Goal: Task Accomplishment & Management: Use online tool/utility

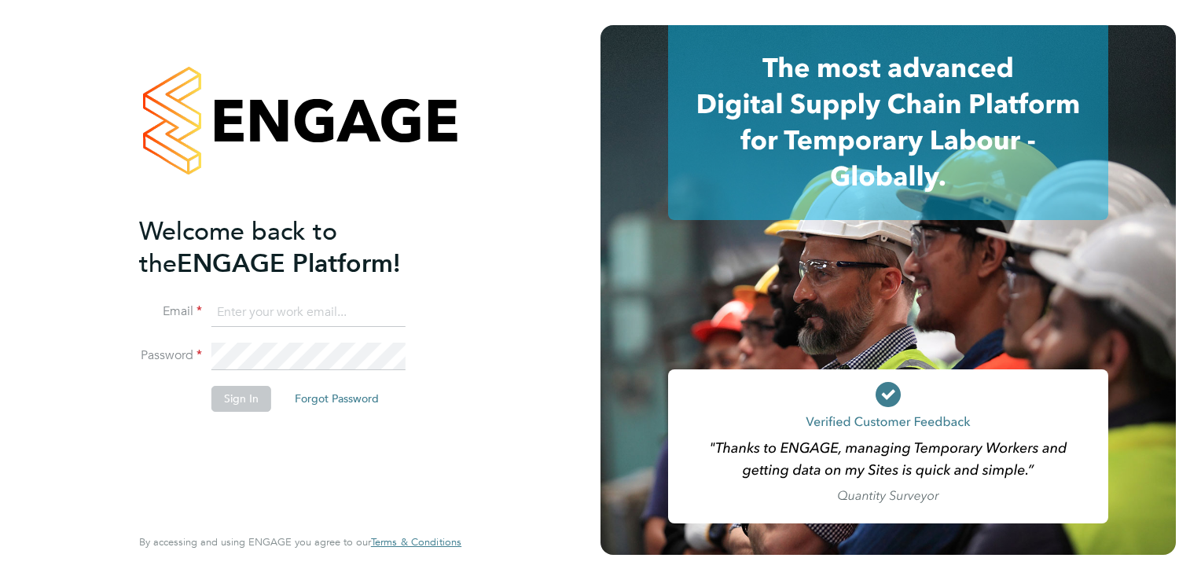
type input "[EMAIL_ADDRESS][PERSON_NAME][DOMAIN_NAME]"
click at [246, 397] on button "Sign In" at bounding box center [241, 398] width 60 height 25
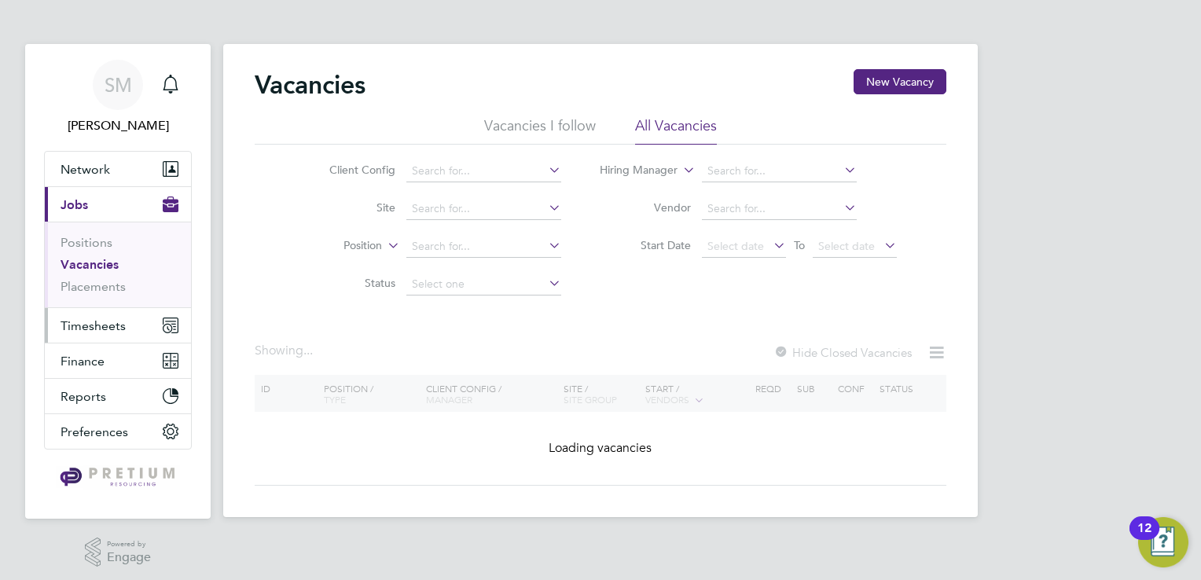
click at [112, 328] on span "Timesheets" at bounding box center [93, 325] width 65 height 15
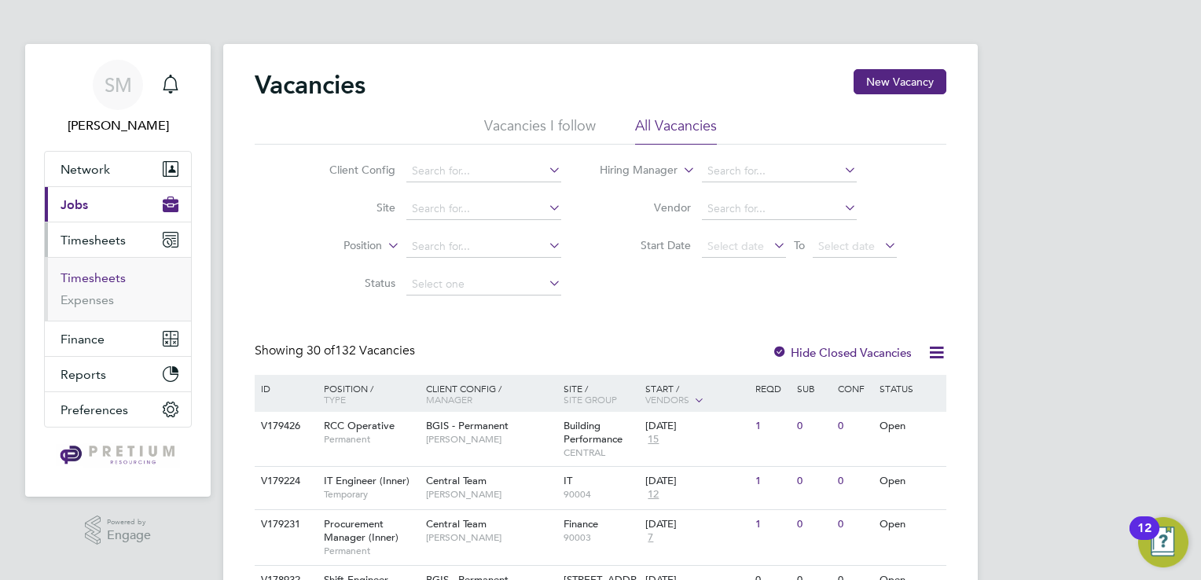
click at [95, 279] on link "Timesheets" at bounding box center [93, 277] width 65 height 15
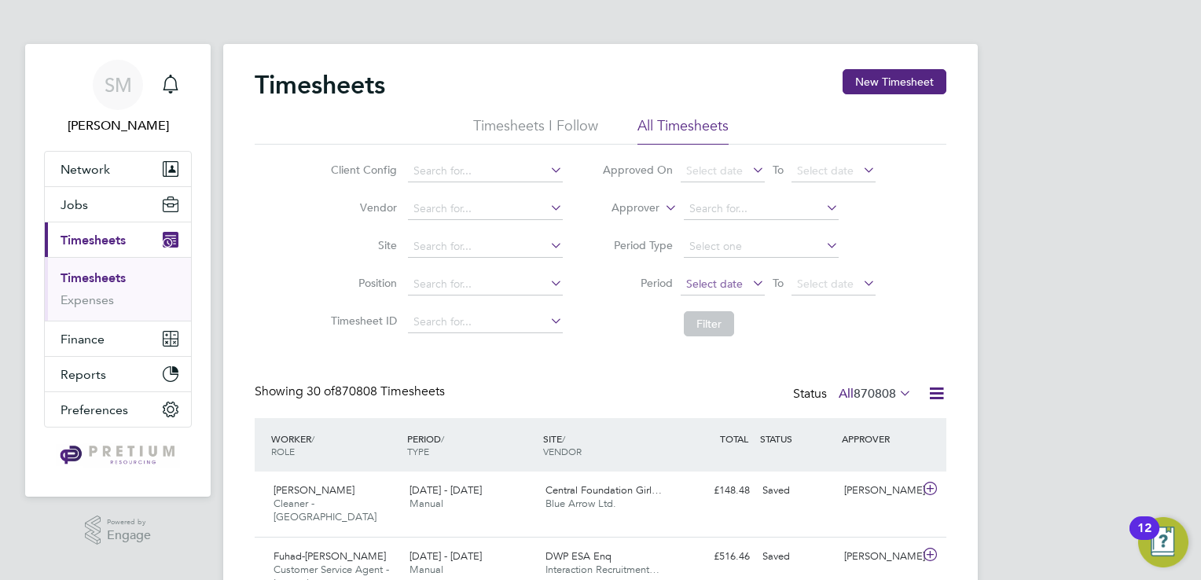
click at [700, 275] on span "Select date" at bounding box center [723, 284] width 84 height 21
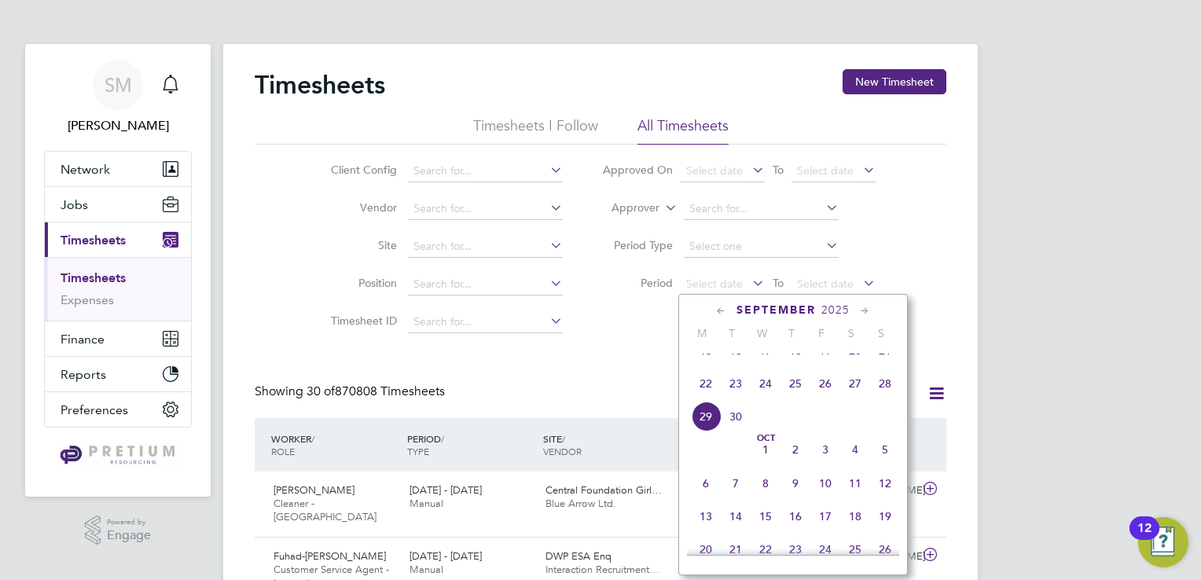
click at [711, 395] on span "22" at bounding box center [706, 384] width 30 height 30
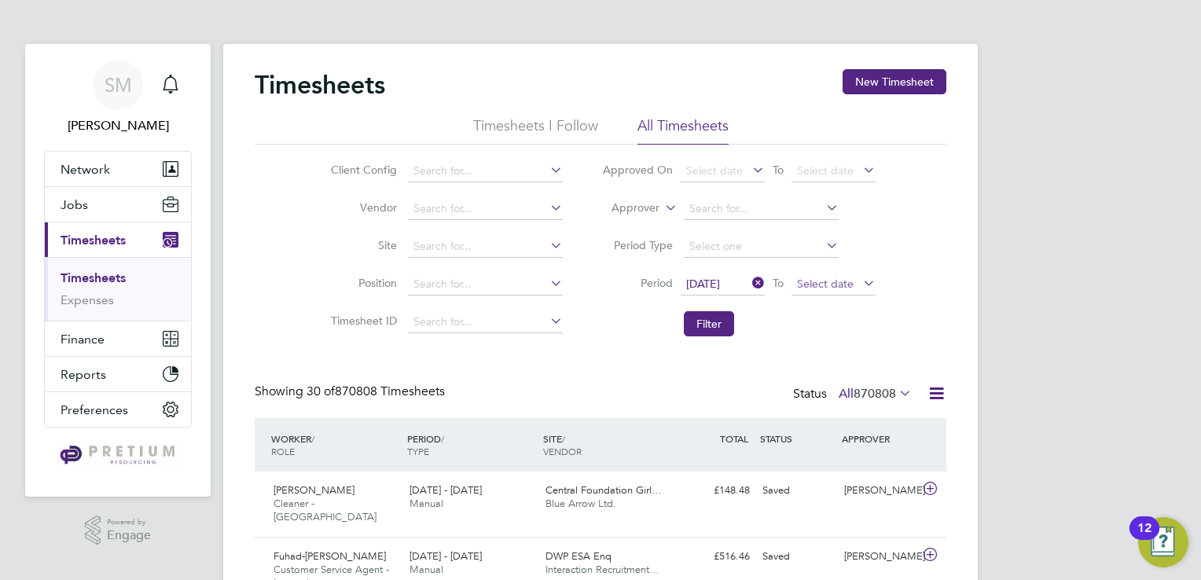
click at [852, 277] on span "Select date" at bounding box center [825, 284] width 57 height 14
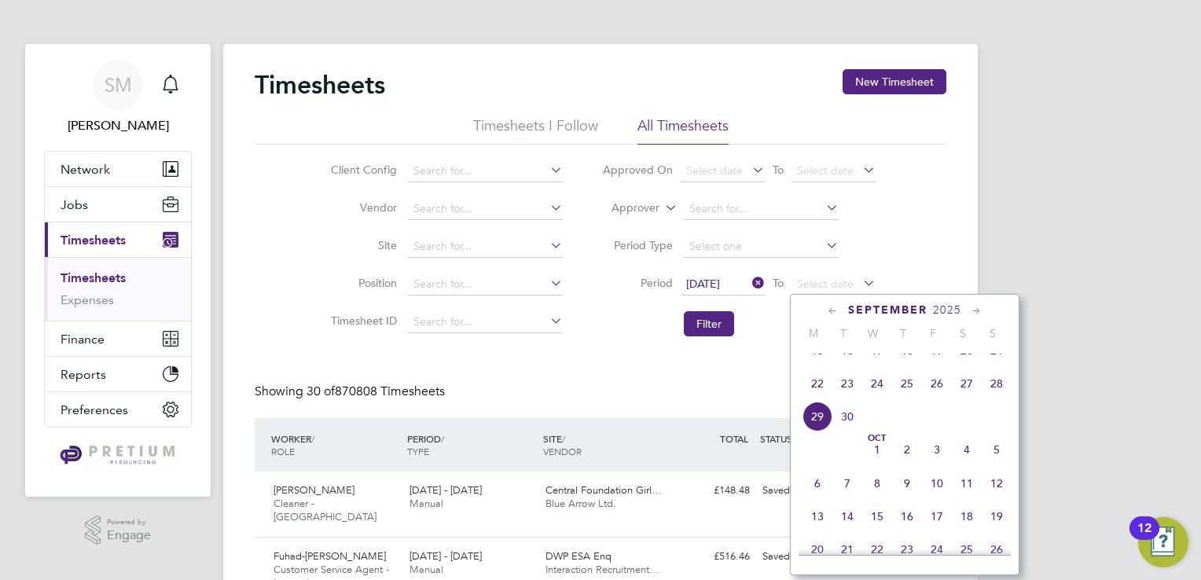
click at [997, 399] on span "28" at bounding box center [997, 384] width 30 height 30
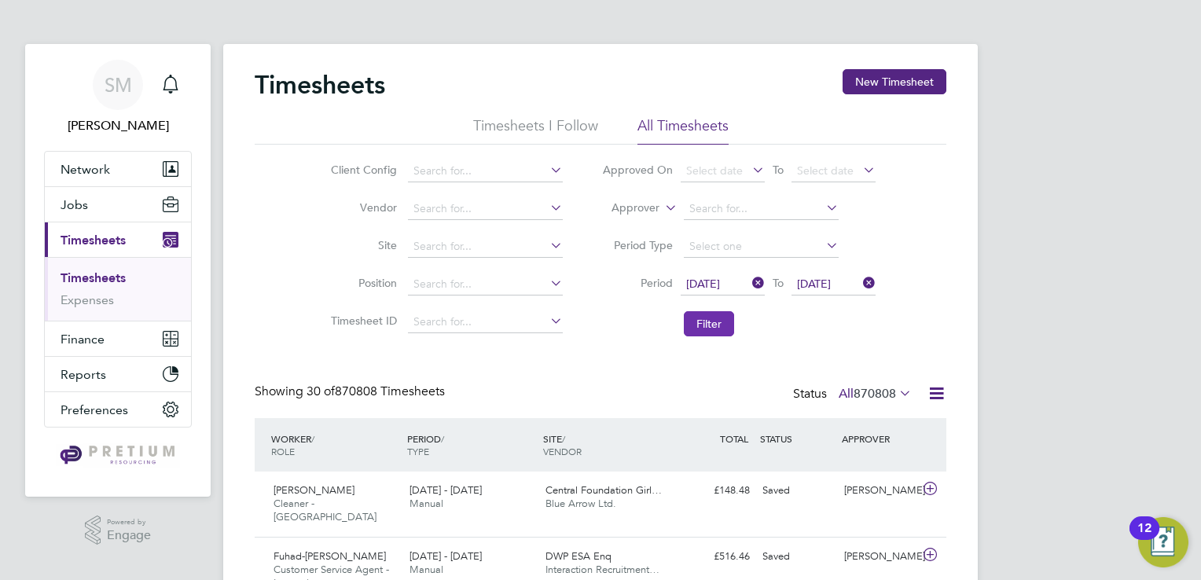
click at [707, 328] on button "Filter" at bounding box center [709, 323] width 50 height 25
click at [943, 394] on icon at bounding box center [937, 394] width 20 height 20
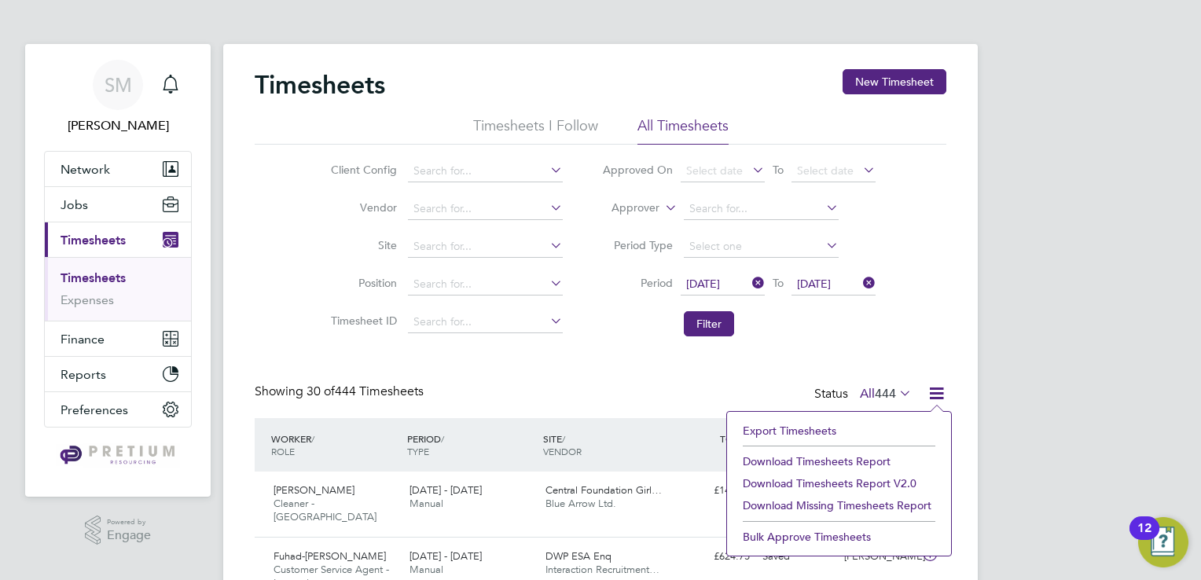
click at [891, 479] on li "Download Timesheets Report v2.0" at bounding box center [839, 483] width 208 height 22
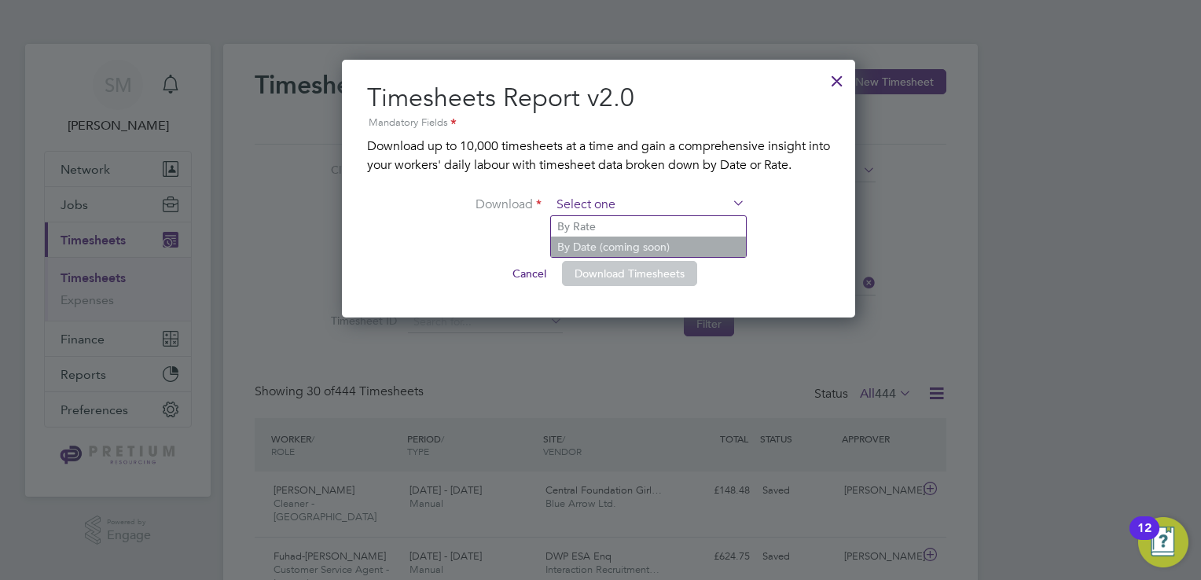
click at [619, 203] on input at bounding box center [648, 205] width 194 height 24
click at [619, 221] on li "By Rate" at bounding box center [648, 226] width 195 height 20
type input "By Rate"
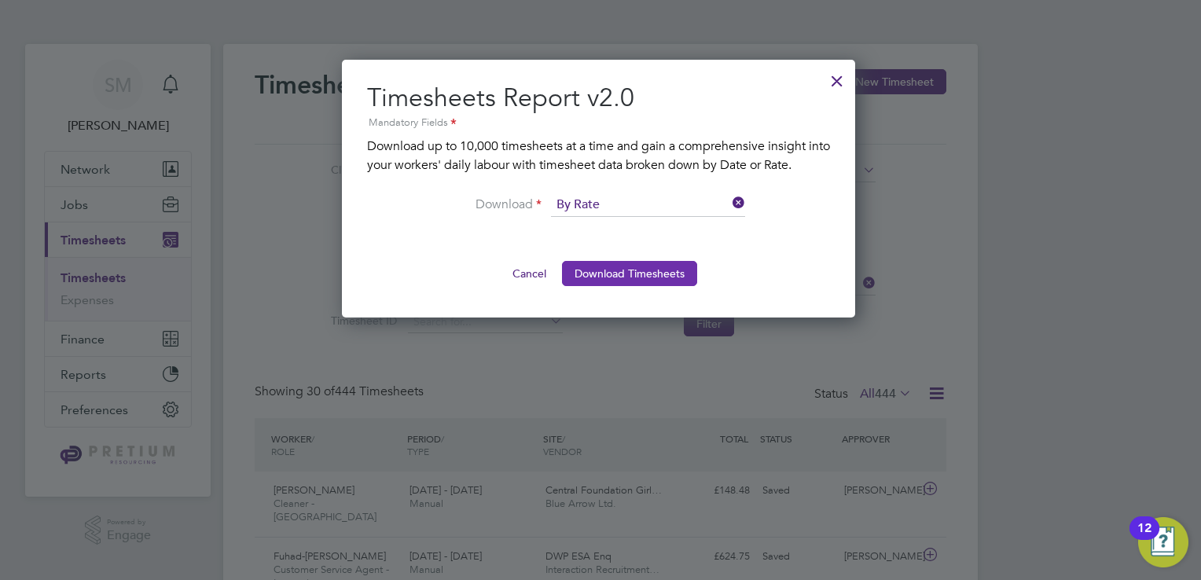
click at [634, 270] on button "Download Timesheets" at bounding box center [629, 273] width 135 height 25
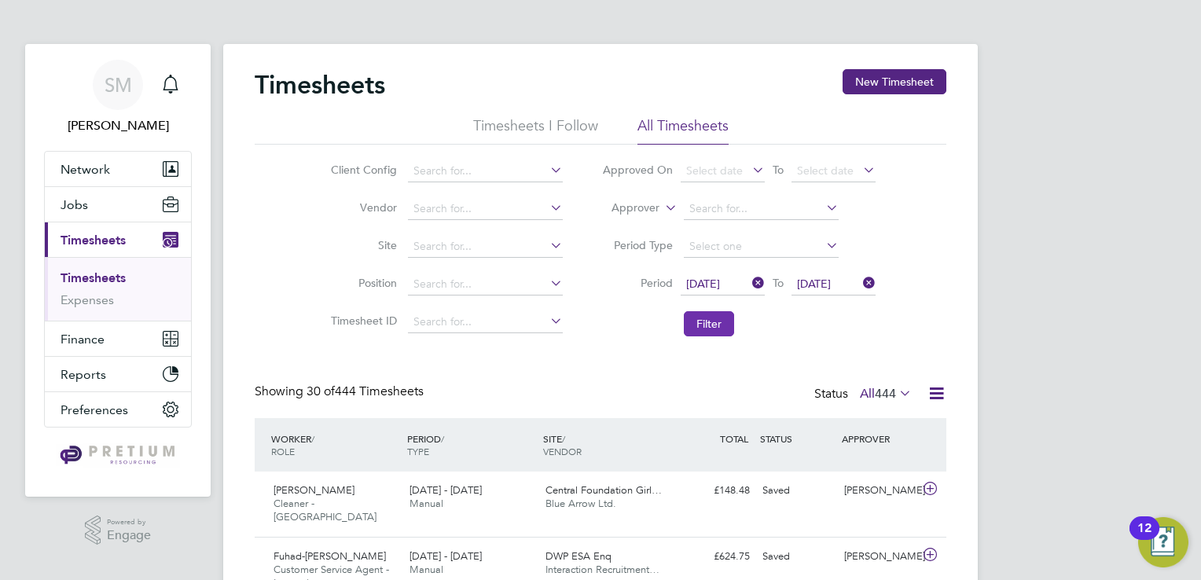
click at [725, 312] on button "Filter" at bounding box center [709, 323] width 50 height 25
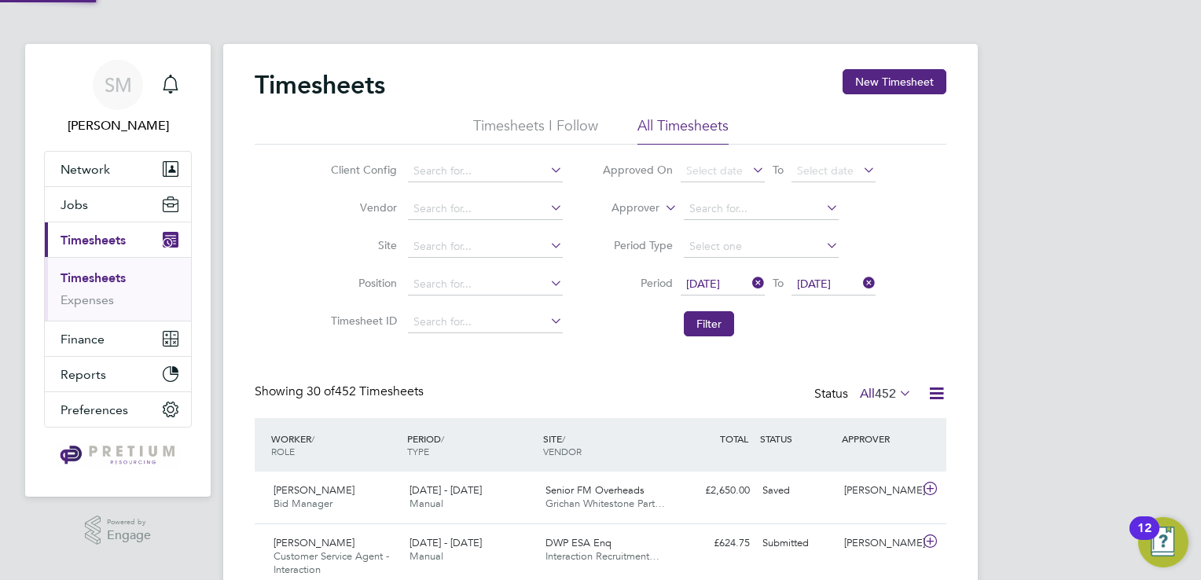
scroll to position [39, 137]
click at [936, 389] on icon at bounding box center [937, 394] width 20 height 20
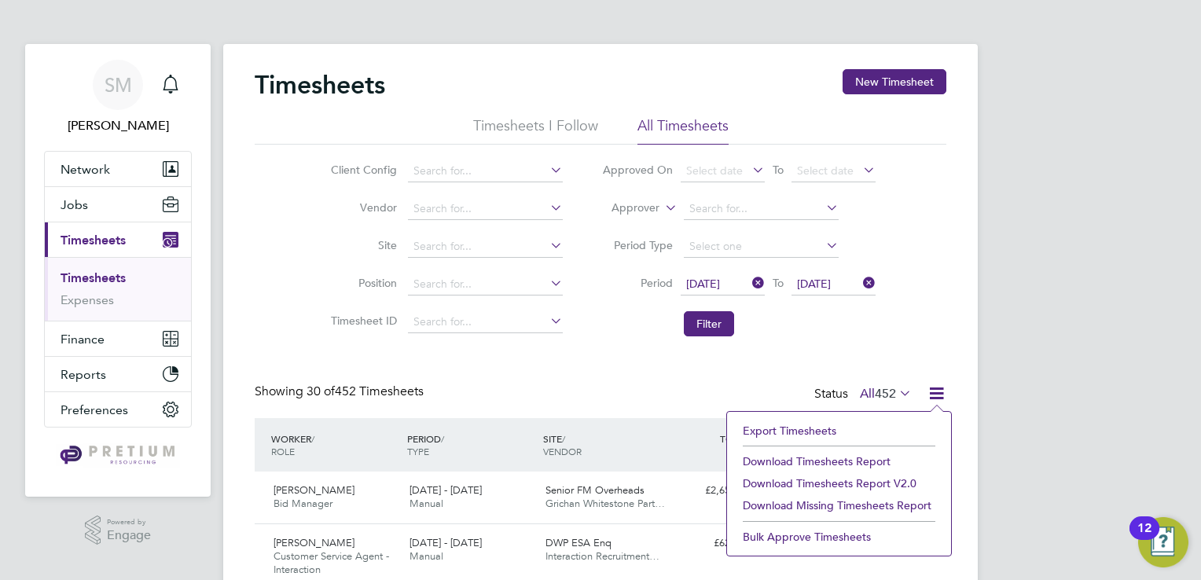
click at [876, 480] on li "Download Timesheets Report v2.0" at bounding box center [839, 483] width 208 height 22
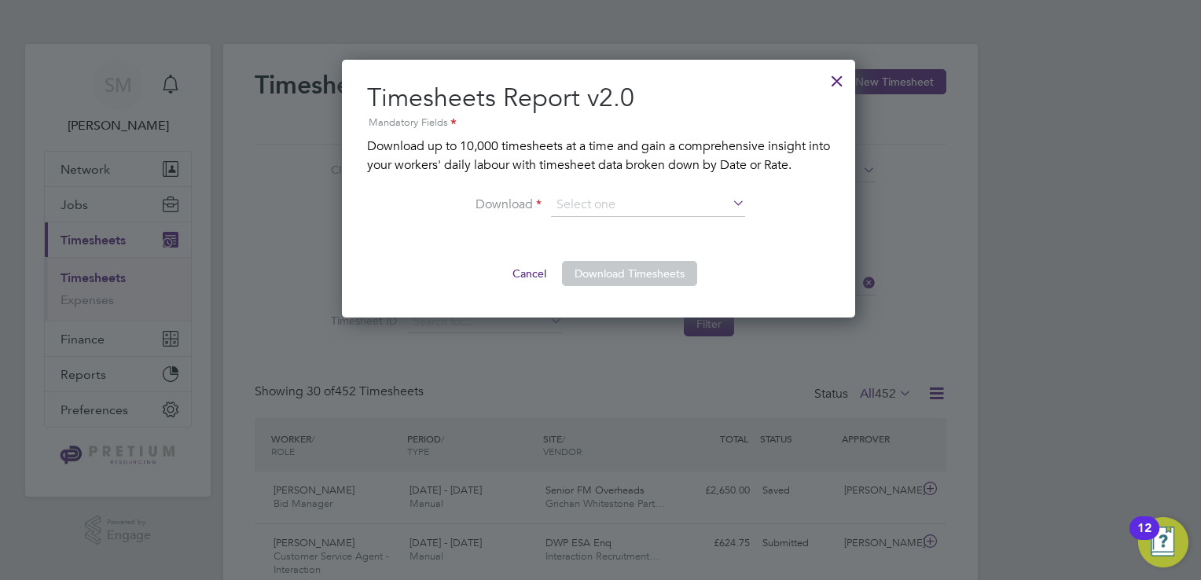
click at [838, 75] on div at bounding box center [837, 77] width 28 height 28
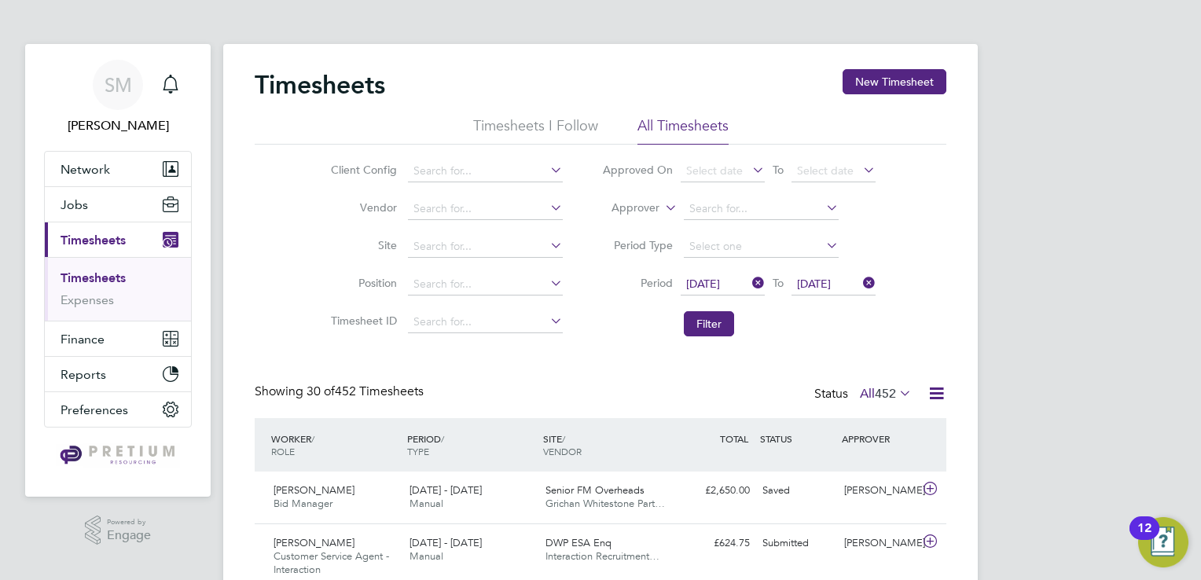
click at [943, 384] on icon at bounding box center [937, 394] width 20 height 20
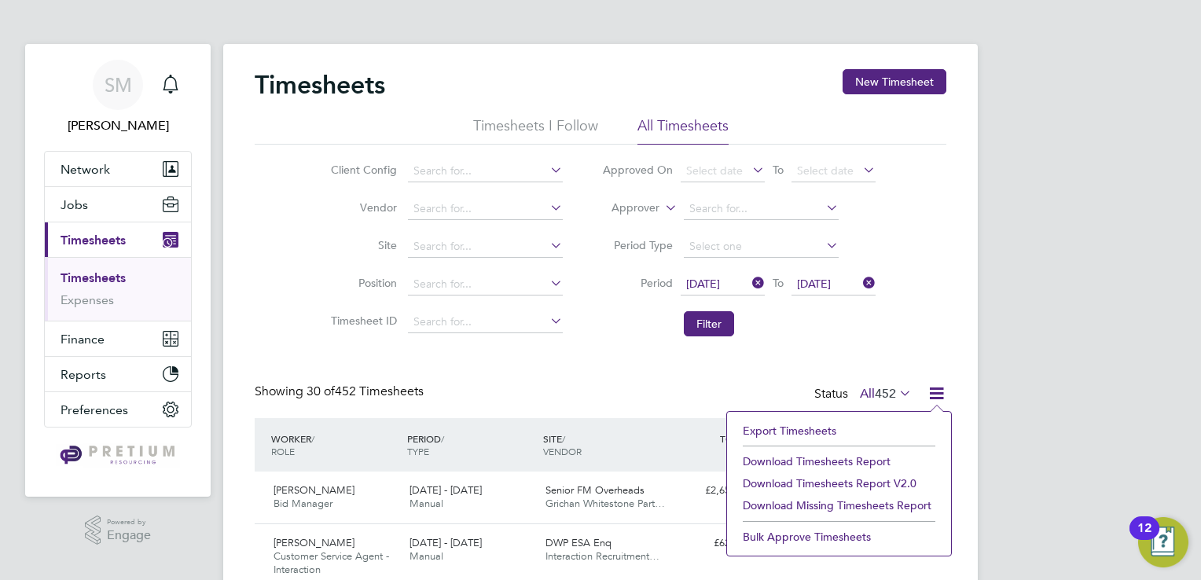
click at [889, 483] on li "Download Timesheets Report v2.0" at bounding box center [839, 483] width 208 height 22
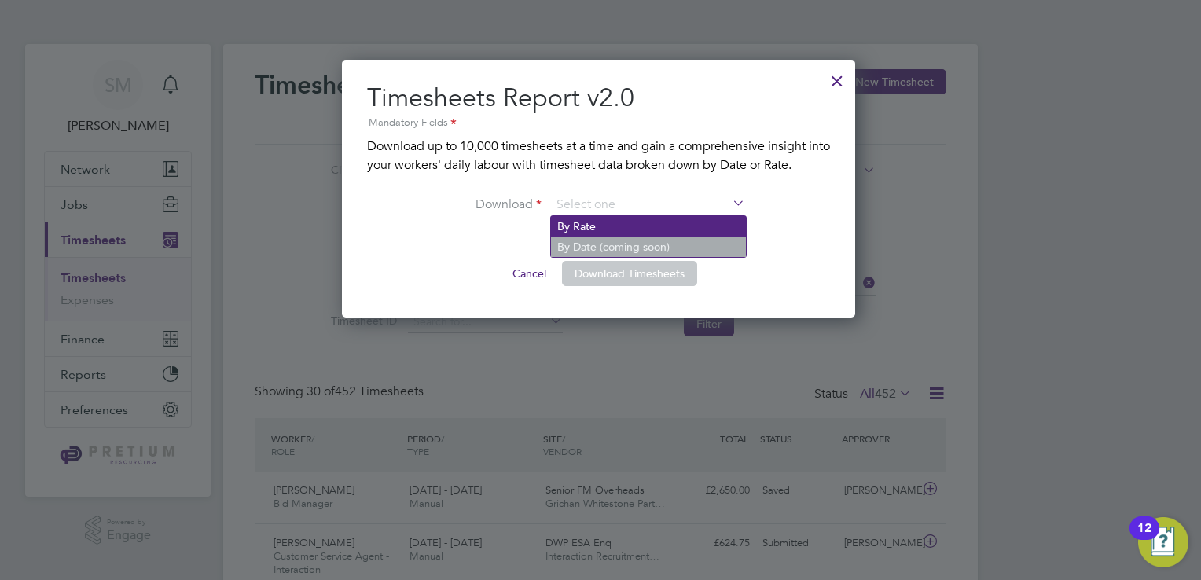
drag, startPoint x: 574, startPoint y: 208, endPoint x: 604, endPoint y: 225, distance: 34.1
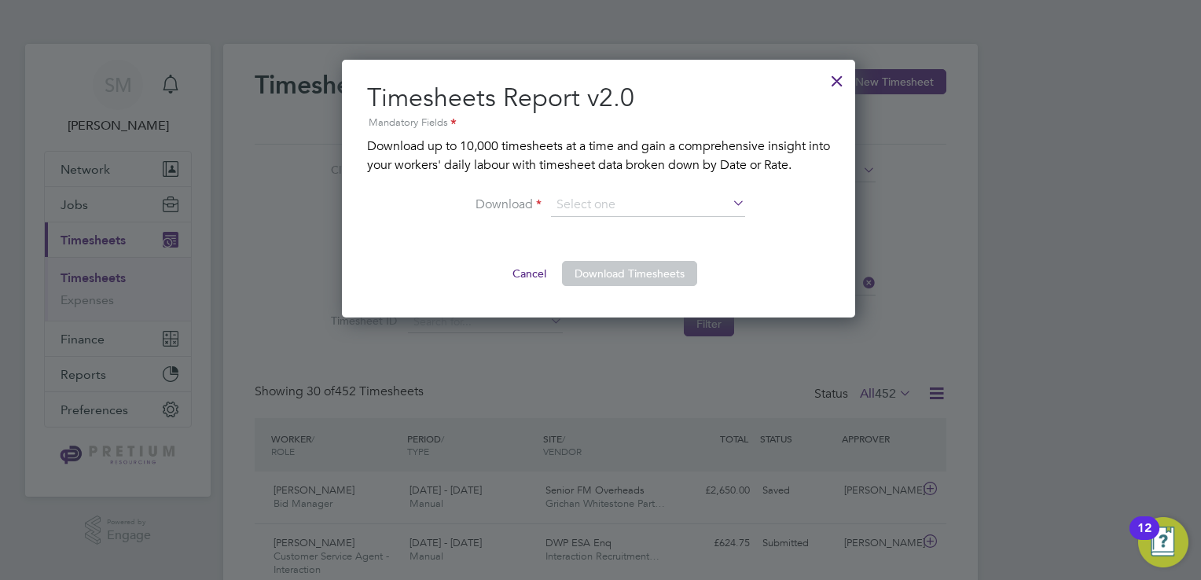
click at [604, 225] on li "By Rate" at bounding box center [648, 226] width 195 height 20
type input "By Rate"
click at [607, 275] on button "Download Timesheets" at bounding box center [629, 273] width 135 height 25
